Goal: Task Accomplishment & Management: Use online tool/utility

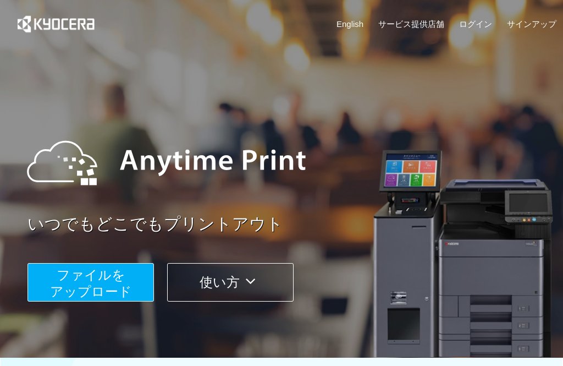
click at [121, 292] on span "ファイルを ​​アップロード" at bounding box center [91, 282] width 82 height 31
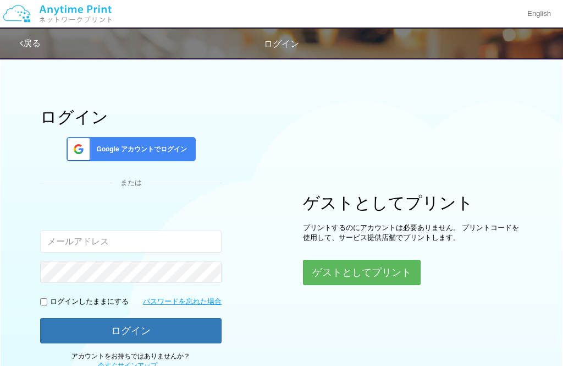
click at [324, 268] on button "ゲストとしてプリント" at bounding box center [362, 272] width 118 height 25
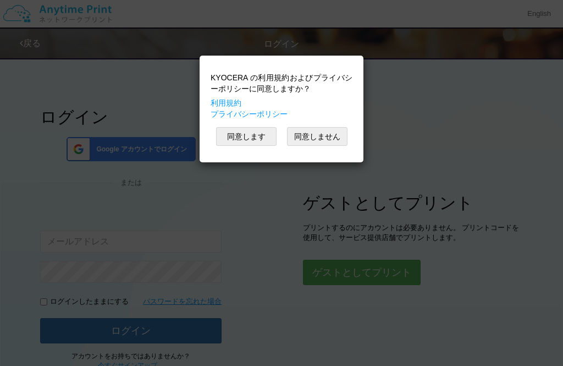
click at [255, 140] on button "同意します" at bounding box center [246, 136] width 61 height 19
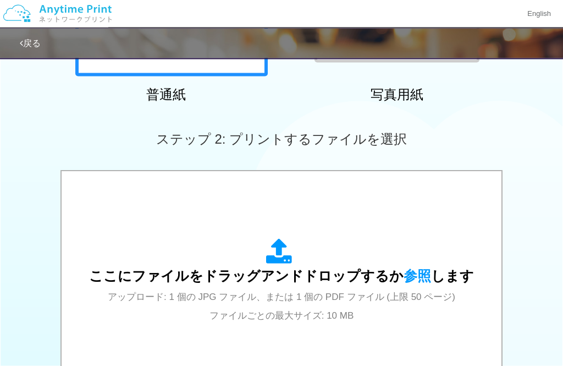
scroll to position [248, 0]
click at [345, 244] on div "ここにファイルをドラッグアンドドロップするか 参照 します アップロード: 1 個の JPG ファイル、または 1 個の PDF ファイル (上限 50 ペー…" at bounding box center [281, 281] width 385 height 86
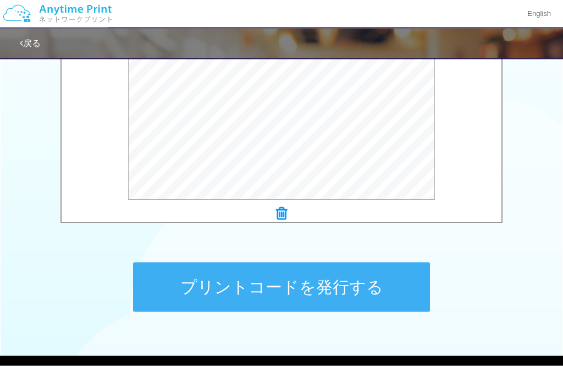
click at [391, 292] on button "プリントコードを発行する" at bounding box center [281, 287] width 297 height 50
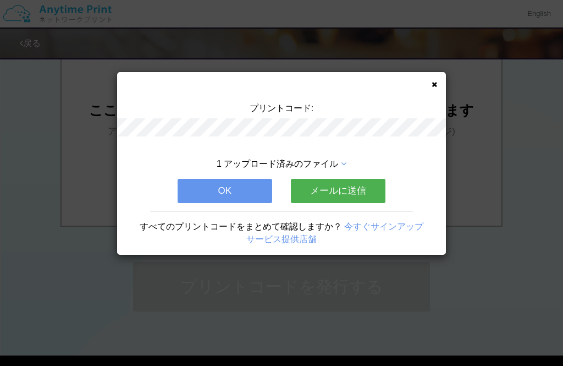
scroll to position [0, 0]
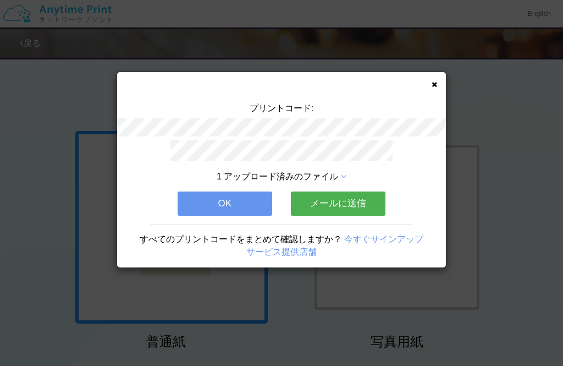
click at [240, 201] on button "OK" at bounding box center [225, 203] width 95 height 24
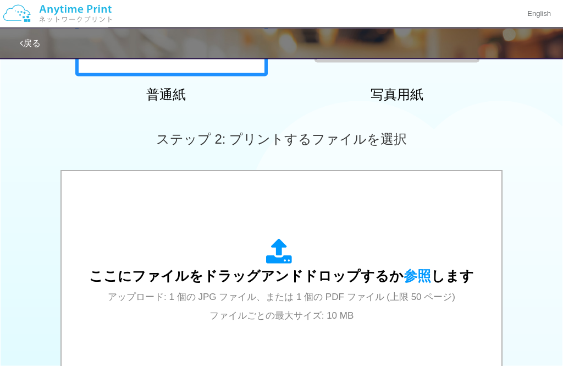
scroll to position [251, 0]
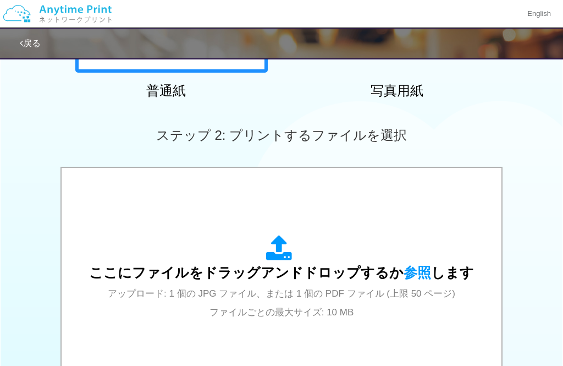
click at [337, 240] on div "ここにファイルをドラッグアンドドロップするか 参照 します アップロード: 1 個の JPG ファイル、または 1 個の PDF ファイル (上限 50 ペー…" at bounding box center [281, 278] width 385 height 86
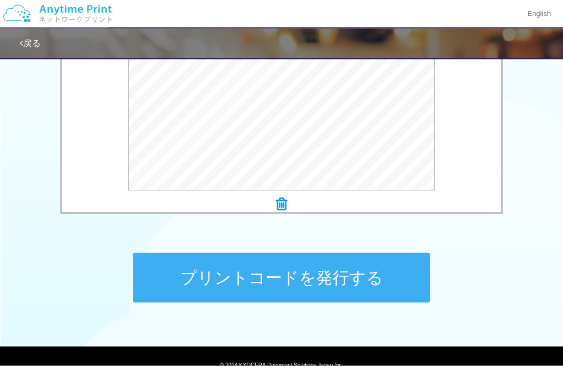
scroll to position [422, 0]
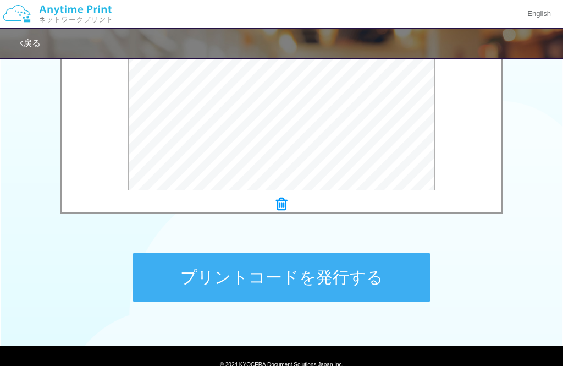
click at [408, 288] on button "プリントコードを発行する" at bounding box center [281, 277] width 297 height 50
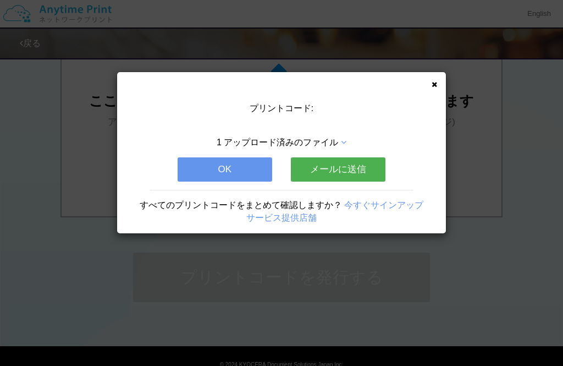
scroll to position [0, 0]
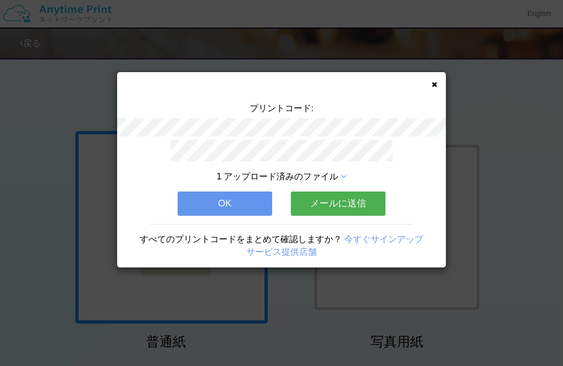
click at [432, 84] on icon at bounding box center [435, 84] width 6 height 7
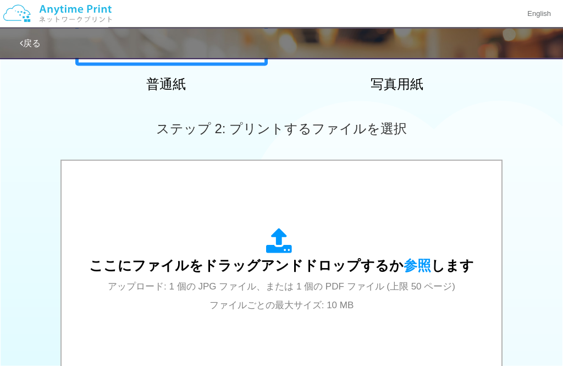
scroll to position [258, 0]
click at [371, 236] on div "ここにファイルをドラッグアンドドロップするか 参照 します アップロード: 1 個の JPG ファイル、または 1 個の PDF ファイル (上限 50 ペー…" at bounding box center [281, 271] width 385 height 86
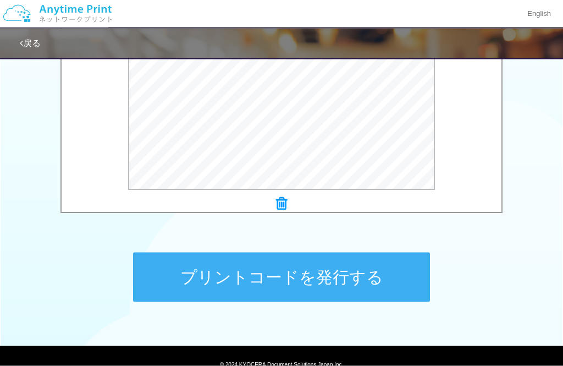
scroll to position [435, 0]
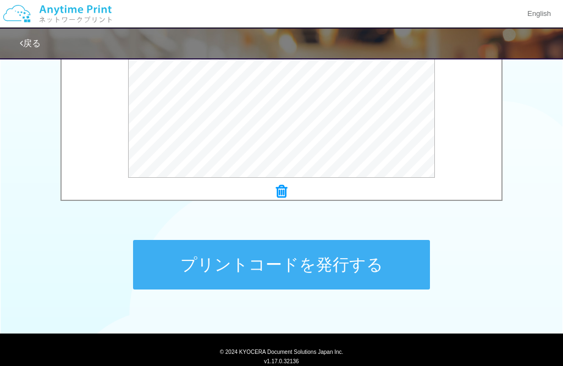
click at [414, 270] on button "プリントコードを発行する" at bounding box center [281, 265] width 297 height 50
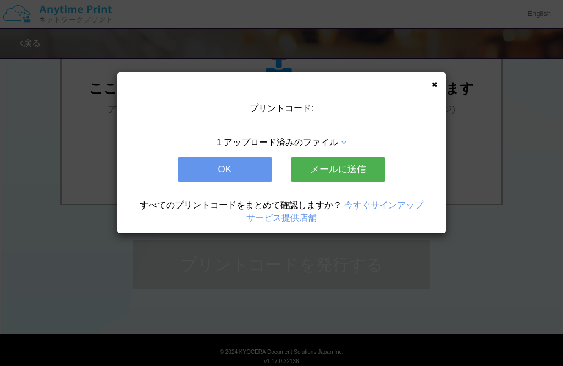
scroll to position [0, 0]
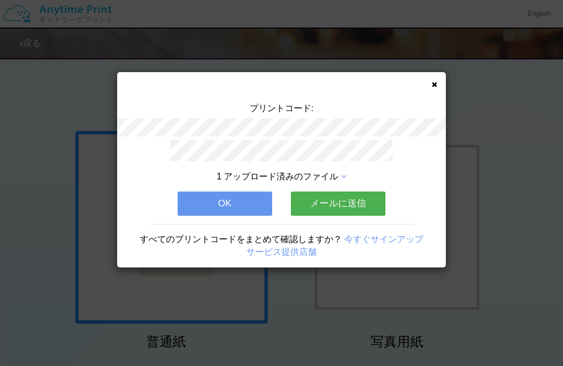
click at [257, 199] on button "OK" at bounding box center [225, 203] width 95 height 24
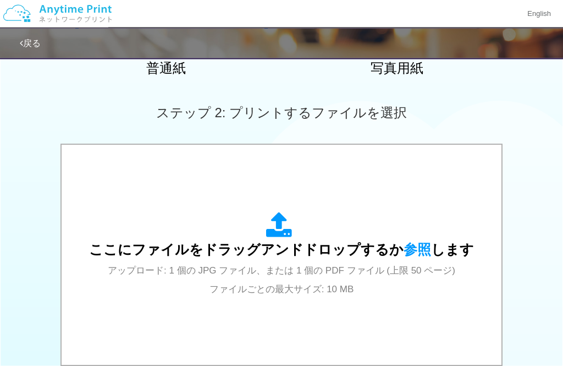
scroll to position [290, 0]
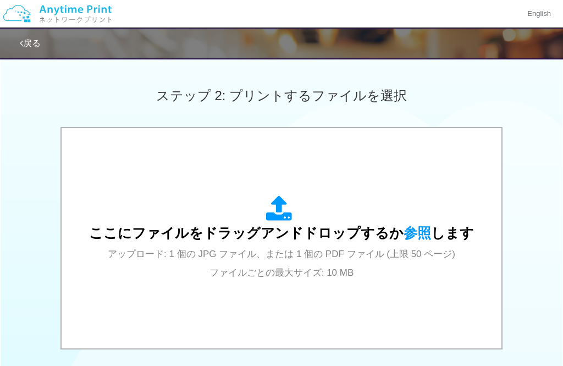
click at [417, 266] on div "ここにファイルをドラッグアンドドロップするか 参照 します アップロード: 1 個の JPG ファイル、または 1 個の PDF ファイル (上限 50 ペー…" at bounding box center [281, 238] width 385 height 86
click at [374, 265] on div "ここにファイルをドラッグアンドドロップするか 参照 します アップロード: 1 個の JPG ファイル、または 1 個の PDF ファイル (上限 50 ペー…" at bounding box center [281, 238] width 385 height 86
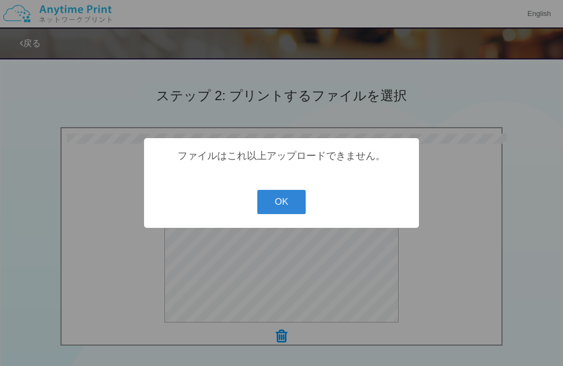
click at [276, 214] on button "OK" at bounding box center [281, 202] width 49 height 24
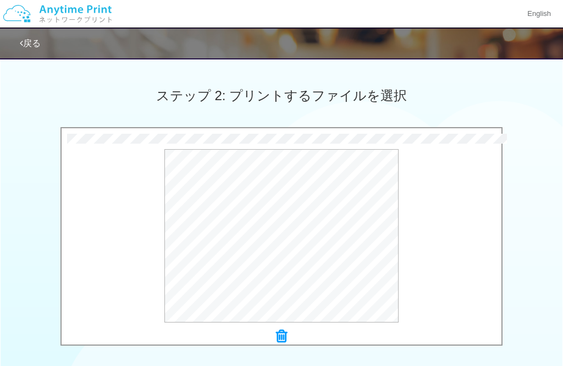
click at [281, 336] on icon at bounding box center [281, 336] width 11 height 14
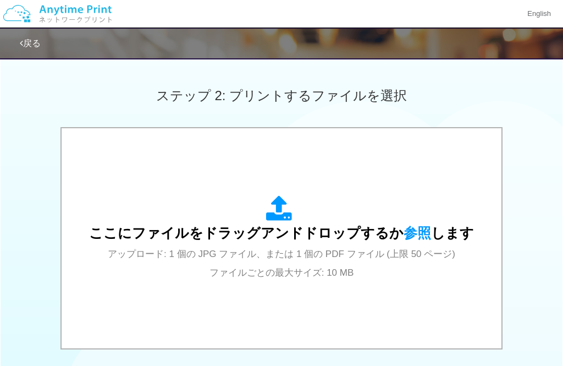
click at [334, 284] on div "ここにファイルをドラッグアンドドロップするか 参照 します アップロード: 1 個の JPG ファイル、または 1 個の PDF ファイル (上限 50 ペー…" at bounding box center [282, 238] width 418 height 198
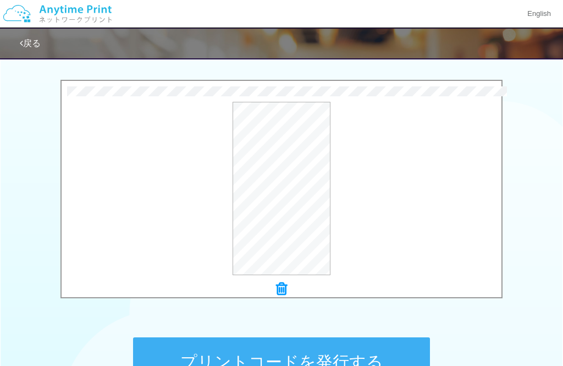
scroll to position [335, 0]
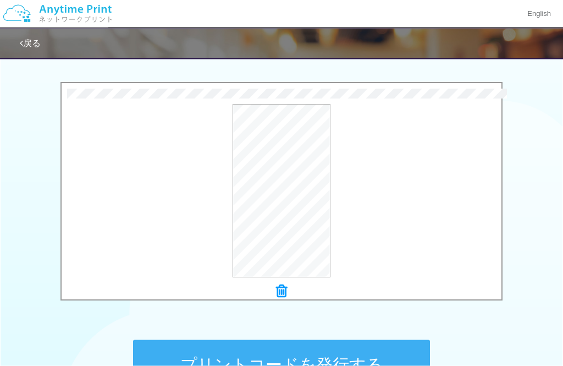
click at [0, 0] on button "プレビュー" at bounding box center [0, 0] width 0 height 0
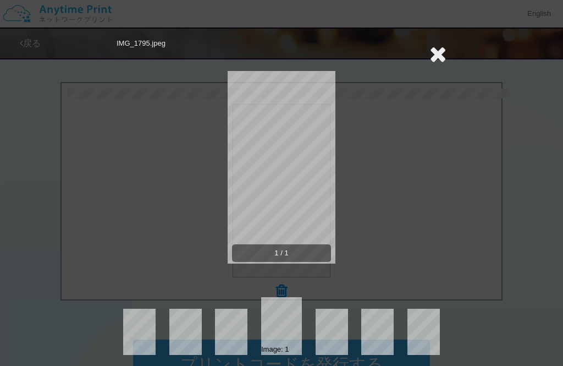
click at [438, 57] on icon at bounding box center [438, 54] width 17 height 22
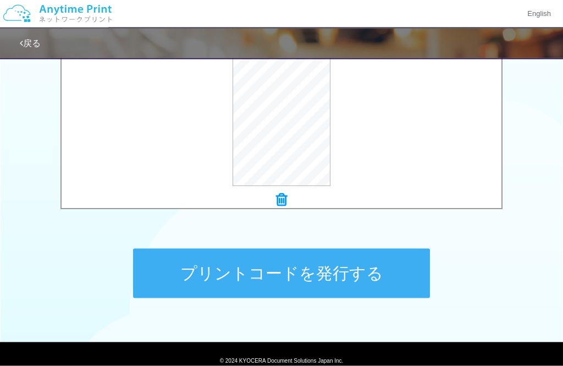
scroll to position [427, 0]
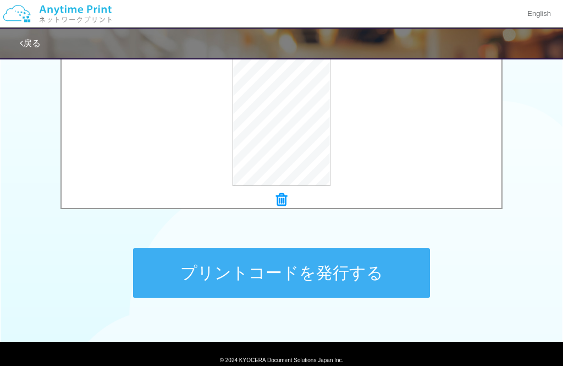
click at [394, 281] on button "プリントコードを発行する" at bounding box center [281, 273] width 297 height 50
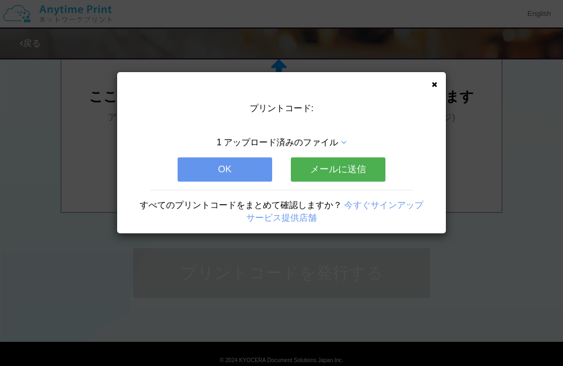
scroll to position [0, 0]
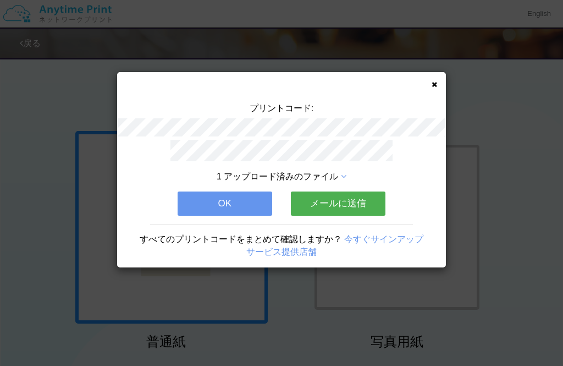
click at [246, 200] on button "OK" at bounding box center [225, 203] width 95 height 24
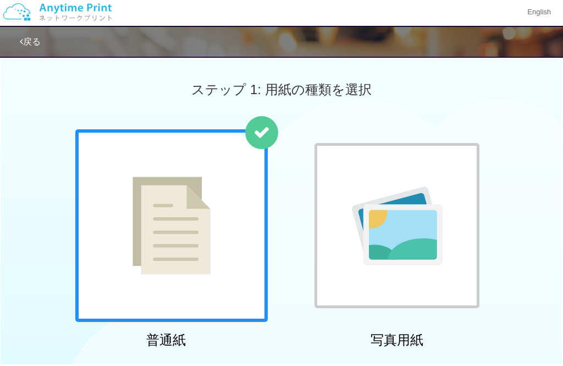
scroll to position [2, 0]
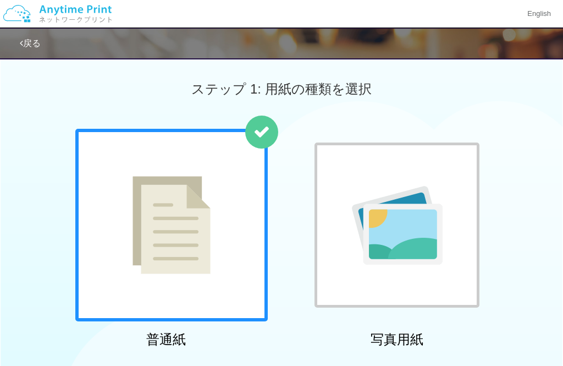
click at [47, 21] on img at bounding box center [57, 13] width 117 height 39
